Goal: Information Seeking & Learning: Learn about a topic

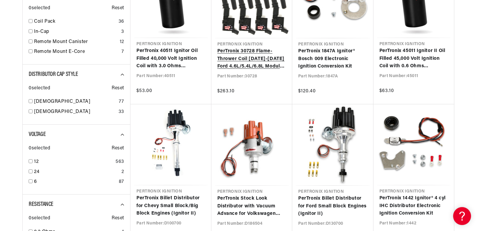
scroll to position [447, 0]
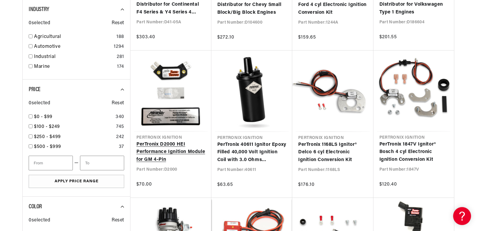
click at [158, 143] on link "PerTronix D2000 HEI Performance Ignition Module for GM 4-Pin" at bounding box center [170, 152] width 69 height 23
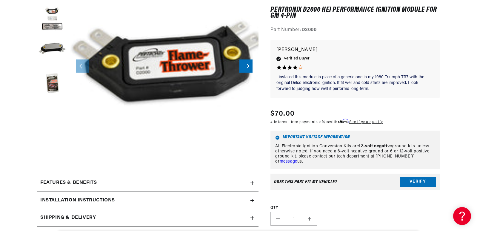
scroll to position [0, 181]
click at [239, 69] on button "Slide right" at bounding box center [245, 65] width 13 height 13
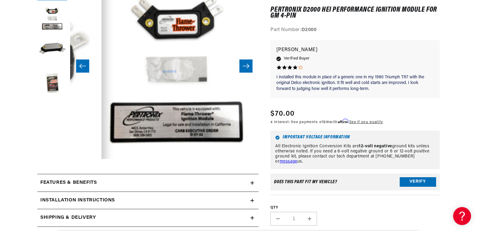
scroll to position [0, 188]
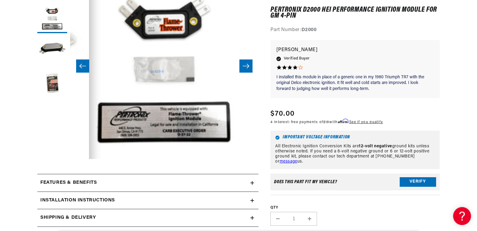
click at [240, 69] on button "Slide right" at bounding box center [245, 65] width 13 height 13
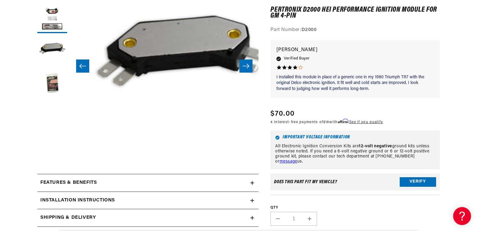
scroll to position [0, 377]
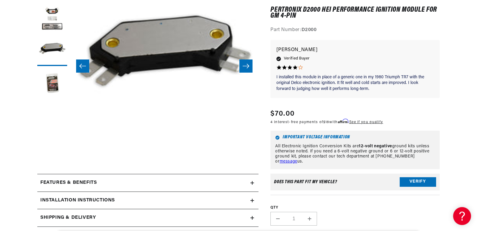
click at [243, 67] on icon "Slide right" at bounding box center [245, 66] width 7 height 6
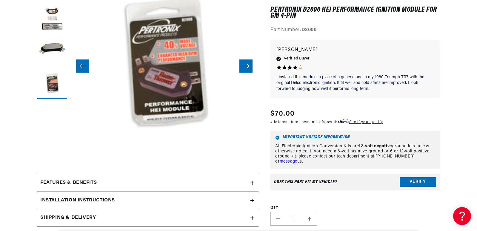
scroll to position [0, 181]
click at [244, 67] on icon "Slide right" at bounding box center [245, 66] width 7 height 6
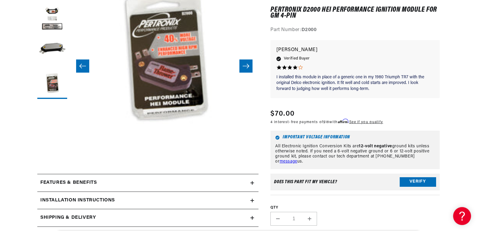
scroll to position [0, 565]
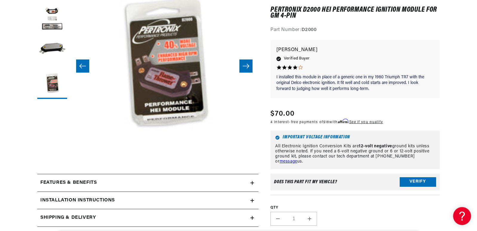
click at [271, 125] on div "Regular price $70.00 Sale price $70.00 Regular price Save % Unit price / per" at bounding box center [354, 117] width 169 height 18
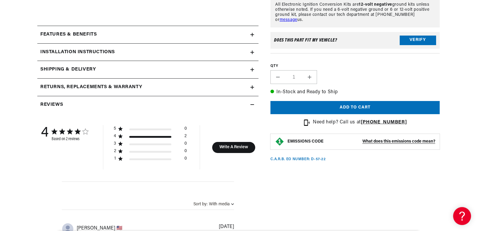
scroll to position [268, 0]
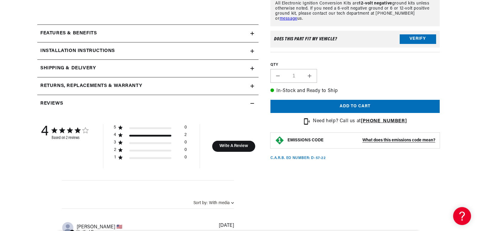
click at [251, 33] on icon at bounding box center [252, 34] width 4 height 4
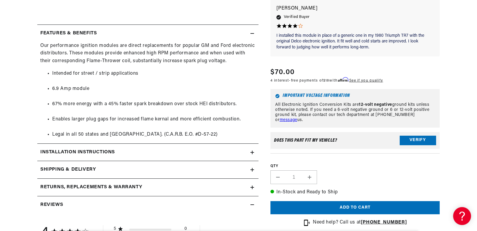
scroll to position [0, 181]
click at [253, 33] on icon at bounding box center [252, 33] width 4 height 0
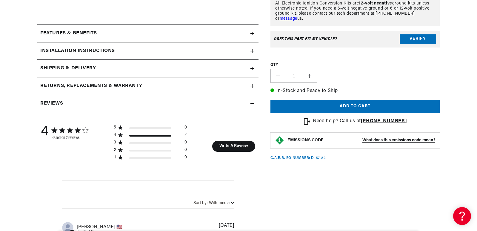
click at [253, 50] on icon at bounding box center [252, 51] width 4 height 4
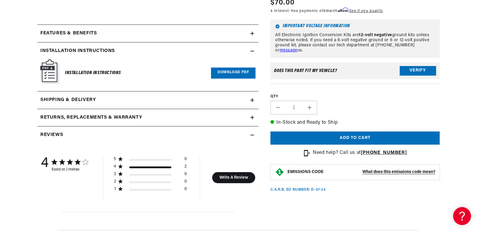
scroll to position [0, 0]
click at [251, 51] on icon at bounding box center [252, 51] width 4 height 0
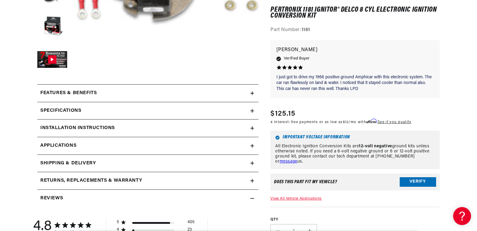
scroll to position [239, 0]
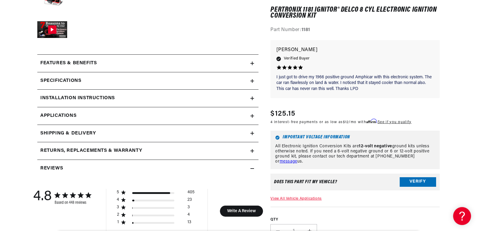
click at [252, 115] on icon at bounding box center [252, 116] width 4 height 4
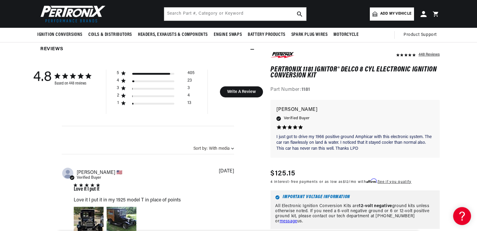
scroll to position [354, 0]
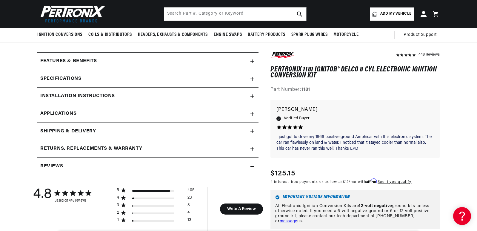
scroll to position [239, 0]
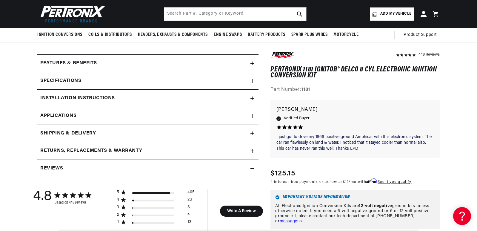
click at [251, 114] on icon at bounding box center [252, 116] width 4 height 4
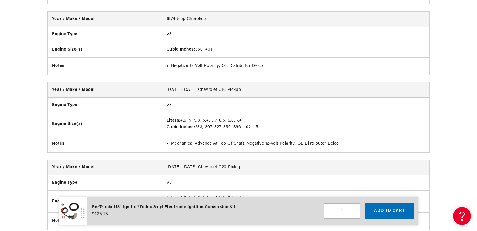
scroll to position [1532, 0]
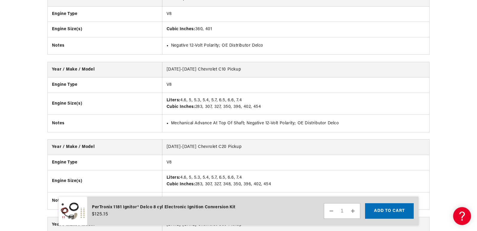
click at [164, 208] on div "PerTronix 1181 Ignitor® Delco 8 cyl Electronic Ignition Conversion Kit" at bounding box center [163, 207] width 143 height 7
click at [74, 210] on img at bounding box center [72, 210] width 29 height 29
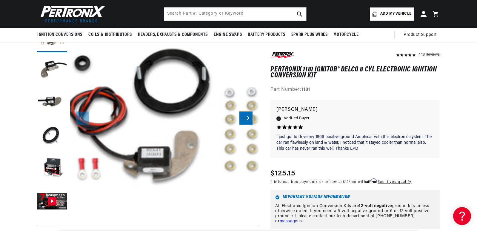
scroll to position [60, 0]
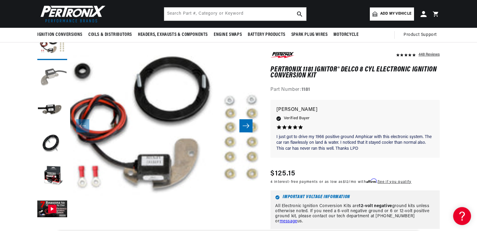
click at [51, 78] on button "Load image 2 in gallery view" at bounding box center [52, 78] width 30 height 30
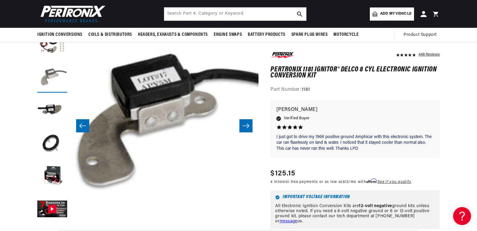
scroll to position [0, 0]
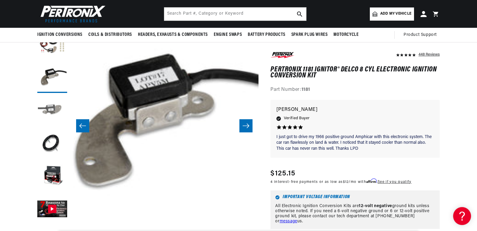
click at [51, 110] on button "Load image 3 in gallery view" at bounding box center [52, 111] width 30 height 30
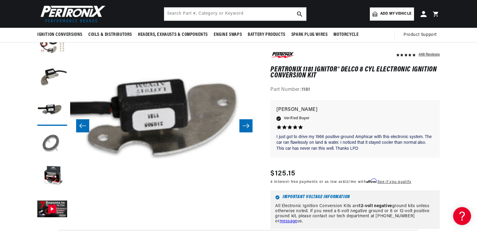
click at [56, 142] on button "Load image 4 in gallery view" at bounding box center [52, 144] width 30 height 30
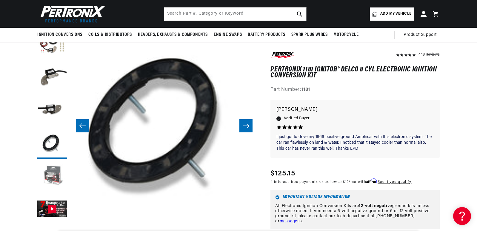
click at [52, 178] on button "Load image 5 in gallery view" at bounding box center [52, 176] width 30 height 30
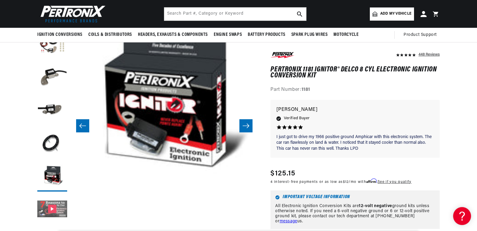
click at [57, 209] on button "Gallery Viewer" at bounding box center [52, 209] width 30 height 30
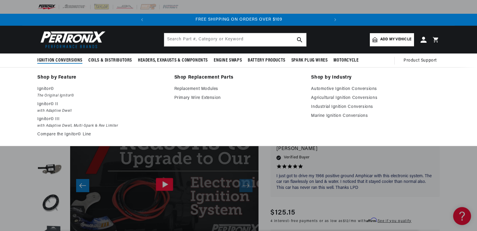
click at [64, 61] on span "Ignition Conversions" at bounding box center [59, 60] width 45 height 6
